Goal: Connect with others: Connect with others

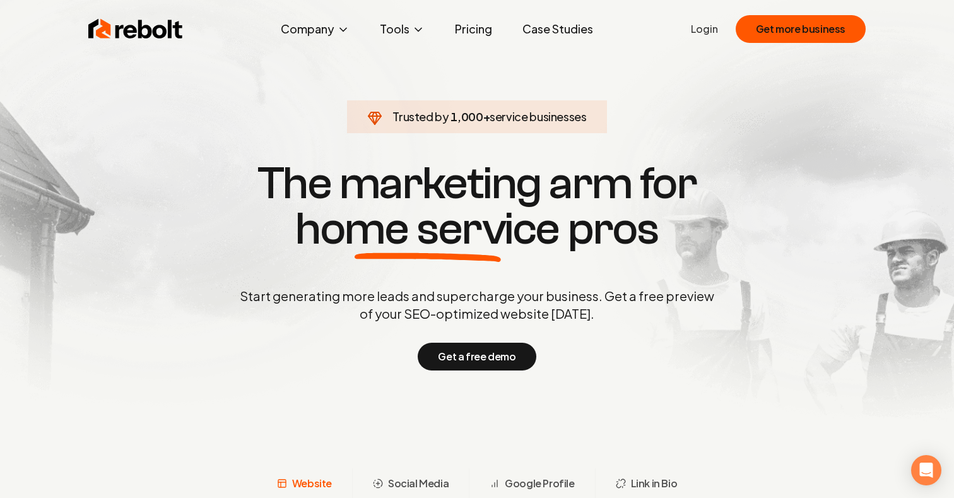
click at [704, 28] on link "Login" at bounding box center [704, 28] width 27 height 15
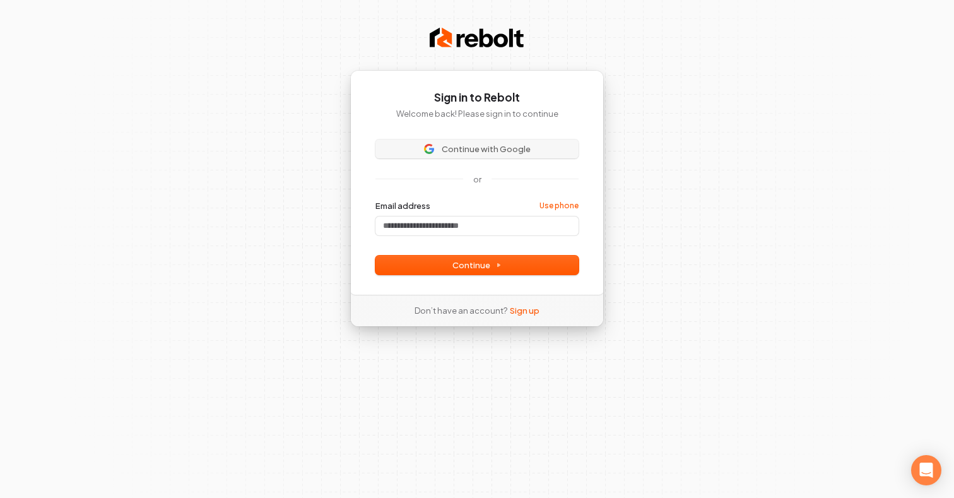
click at [490, 143] on span "Continue with Google" at bounding box center [485, 148] width 89 height 11
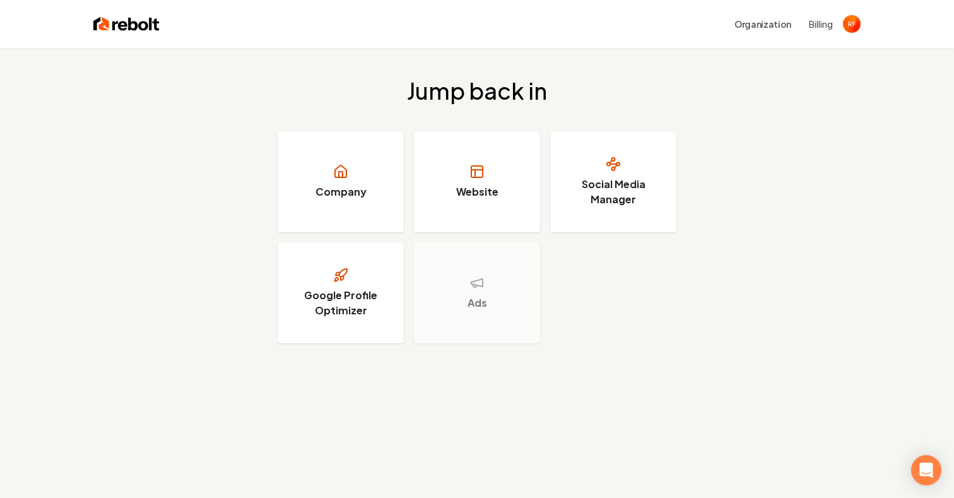
click at [851, 23] on img "Open user button" at bounding box center [852, 24] width 18 height 18
click at [783, 231] on div "Jump back in Company Website Social Media Manager Google Profile Optimizer Ads" at bounding box center [477, 210] width 954 height 325
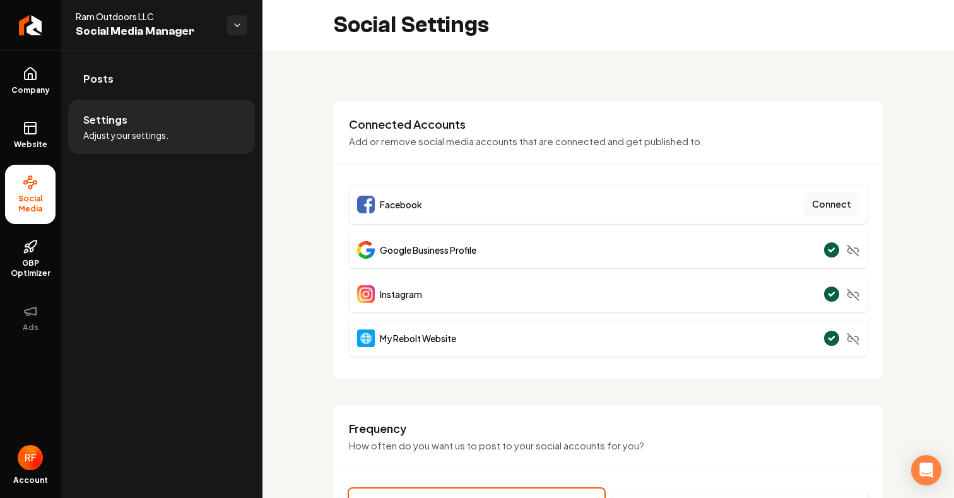
click at [839, 206] on button "Connect" at bounding box center [830, 204] width 55 height 23
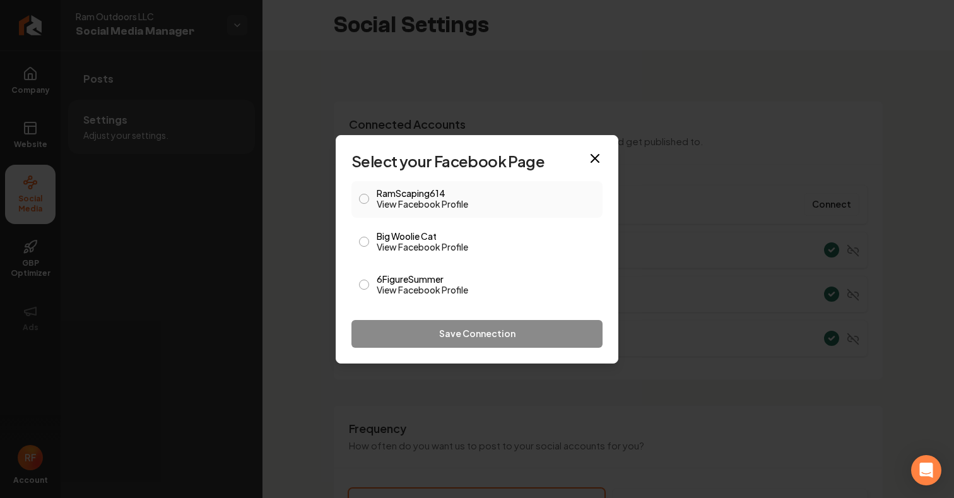
click at [366, 199] on button "RamScaping614 View Facebook Profile" at bounding box center [364, 199] width 10 height 10
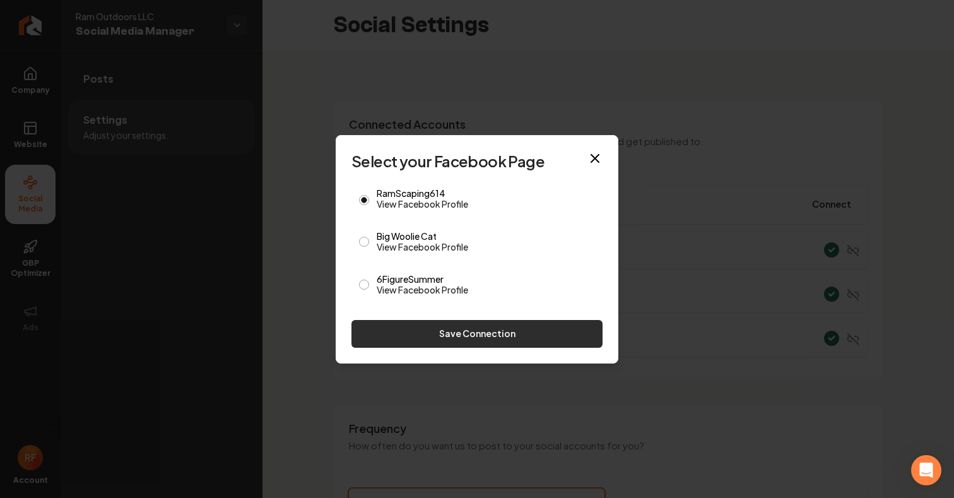
click at [441, 336] on button "Save Connection" at bounding box center [476, 334] width 251 height 28
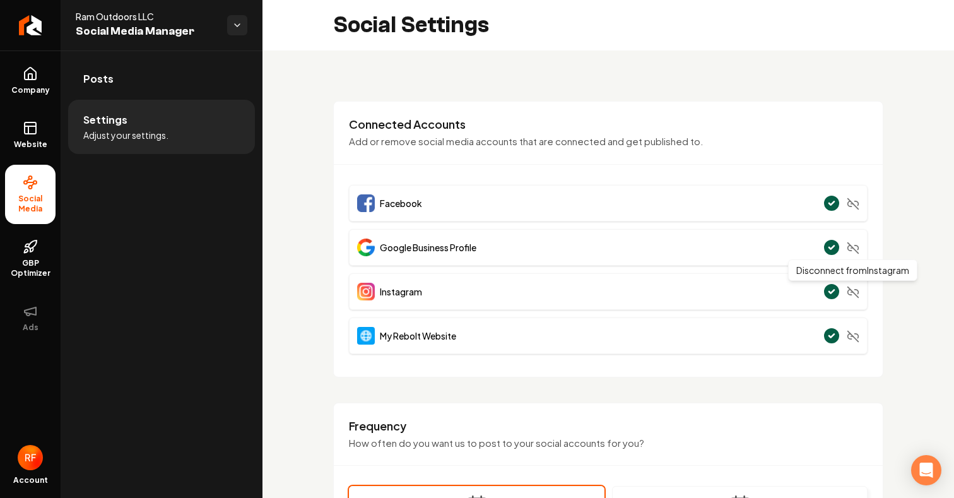
click at [852, 291] on line "Main content area" at bounding box center [853, 292] width 11 height 11
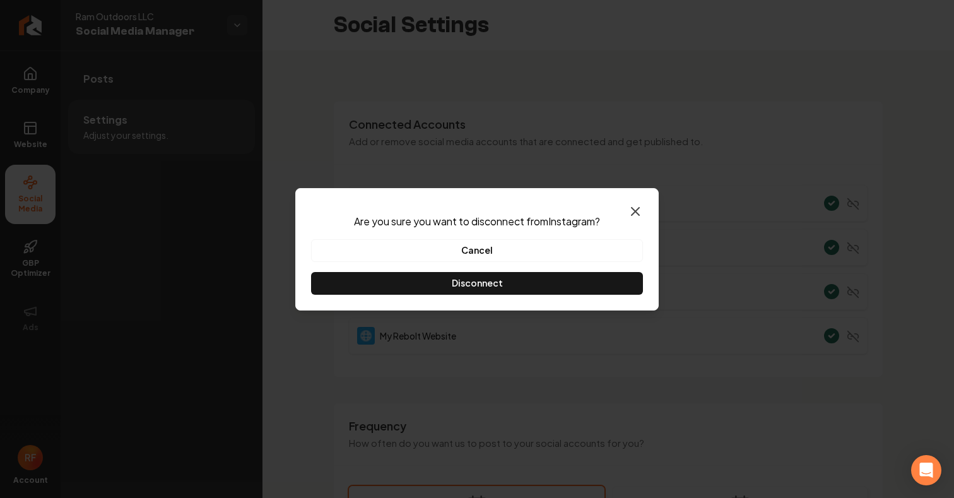
click at [633, 209] on icon "button" at bounding box center [635, 211] width 8 height 8
